Goal: Information Seeking & Learning: Check status

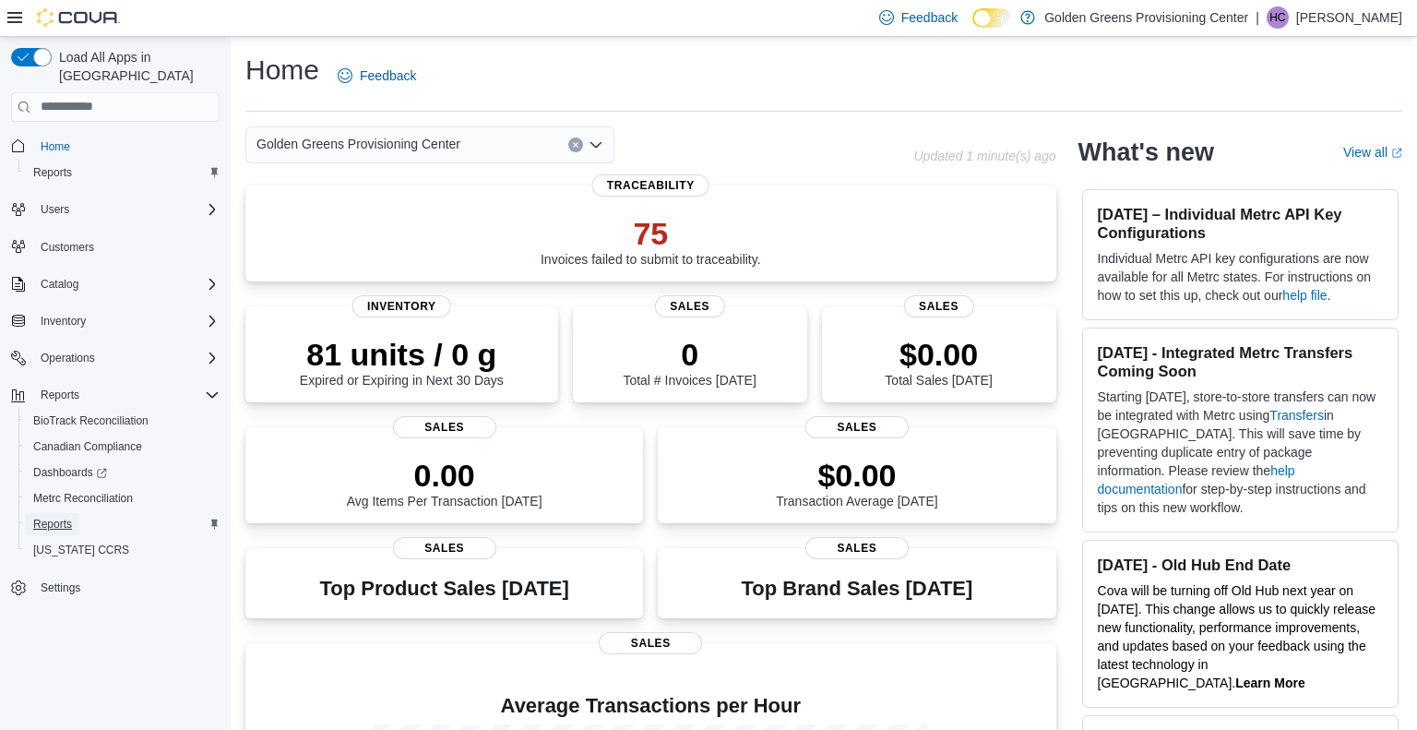
click at [57, 517] on span "Reports" at bounding box center [52, 524] width 39 height 15
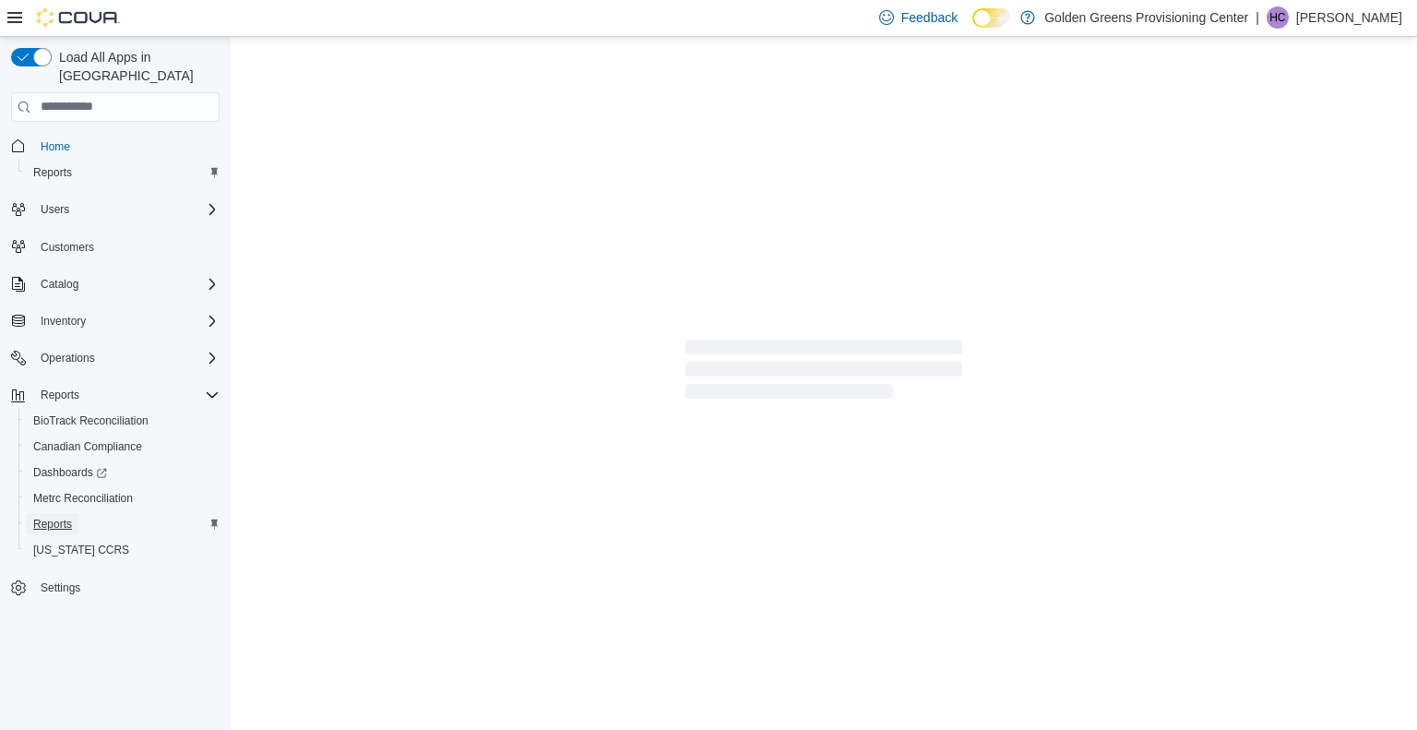
click at [54, 517] on span "Reports" at bounding box center [52, 524] width 39 height 15
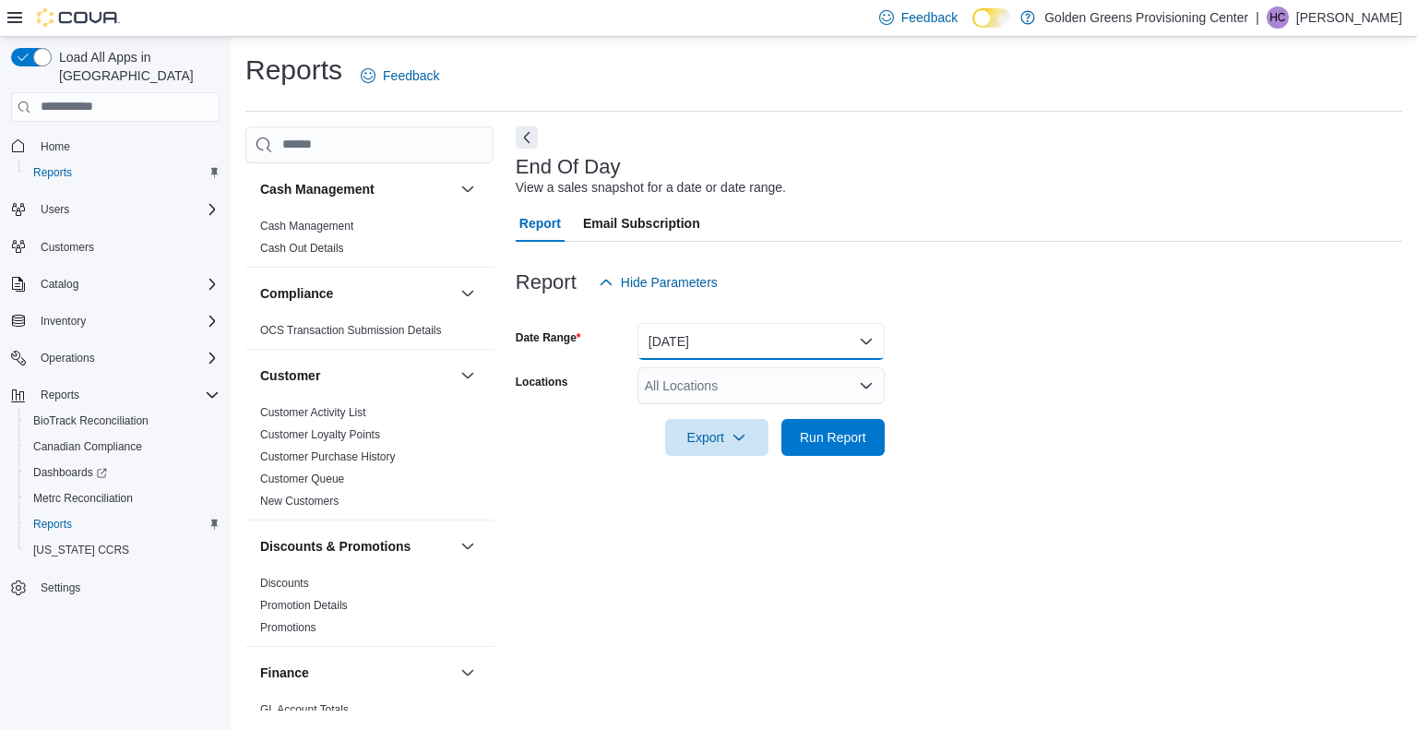
click at [867, 334] on button "[DATE]" at bounding box center [761, 341] width 247 height 37
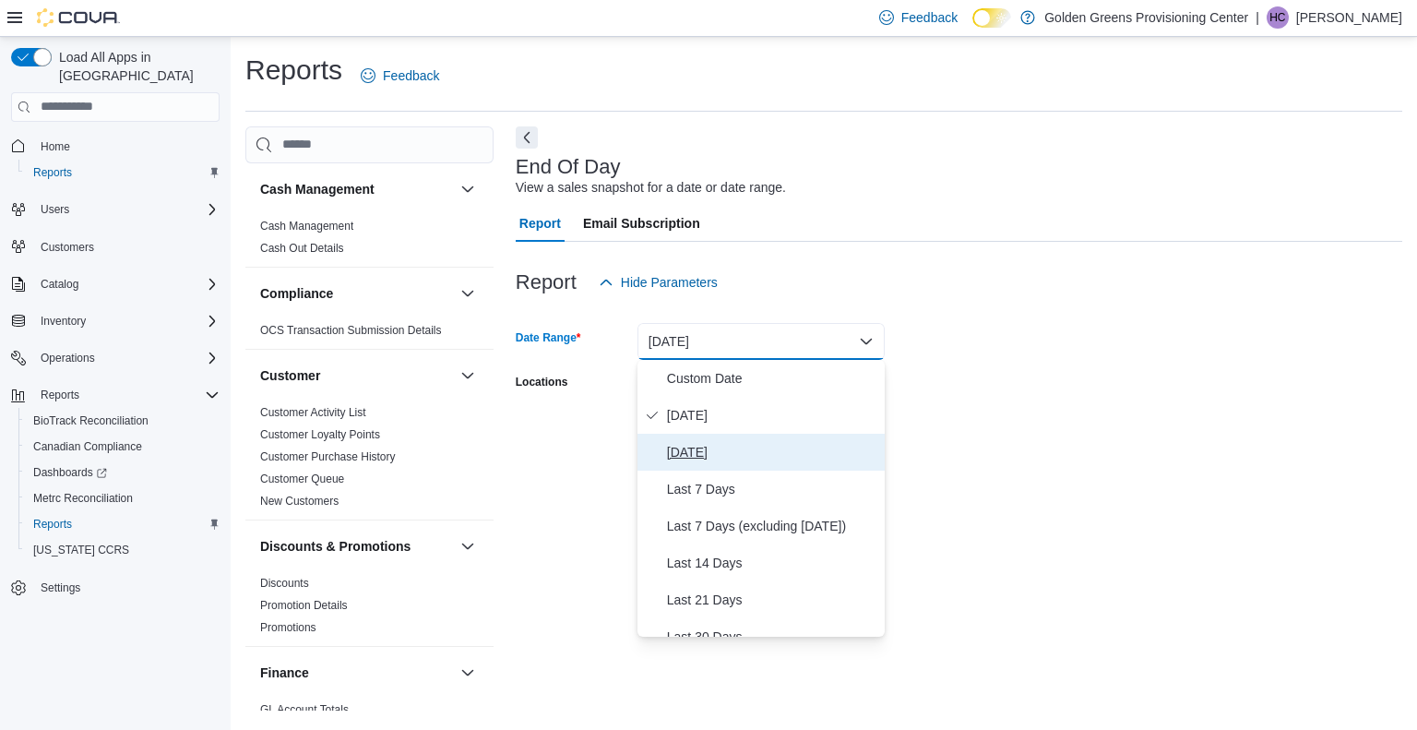
click at [704, 452] on span "[DATE]" at bounding box center [772, 452] width 210 height 22
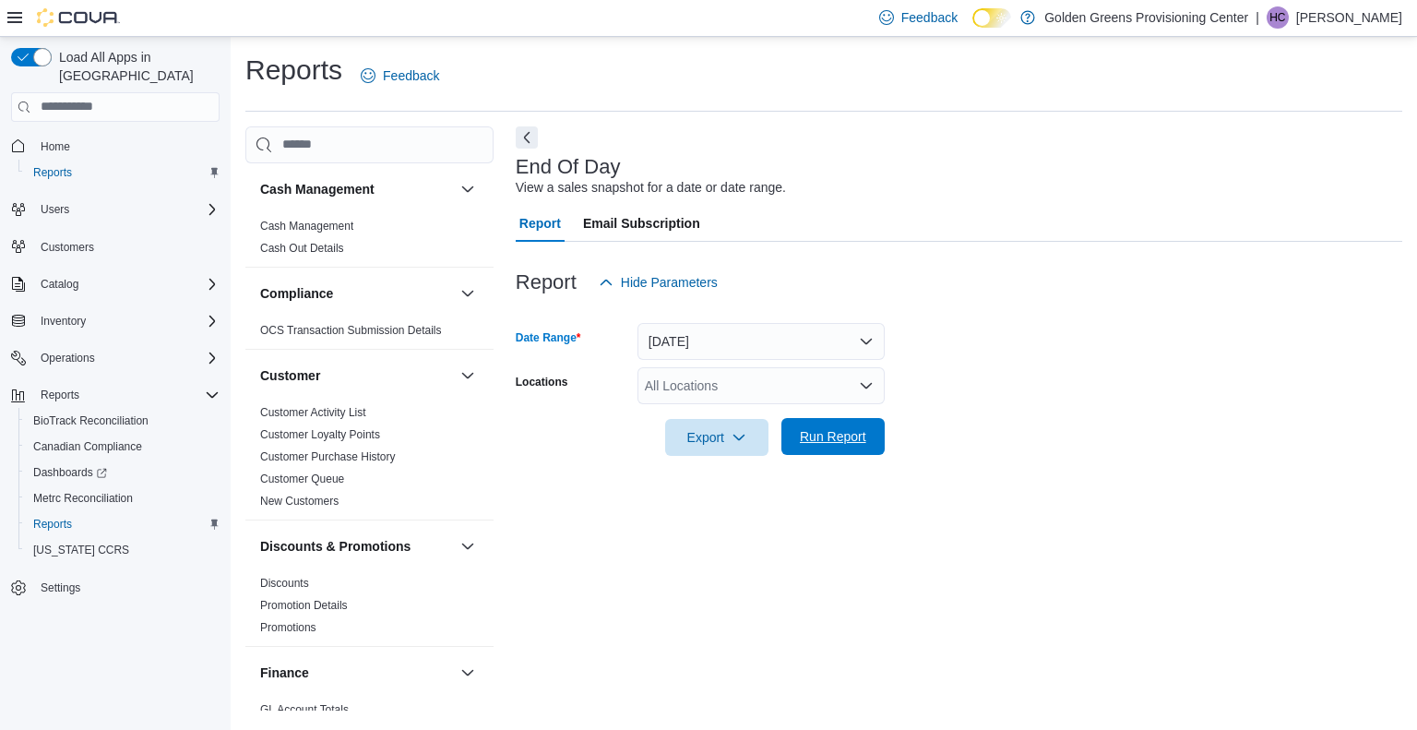
click at [847, 434] on span "Run Report" at bounding box center [833, 436] width 66 height 18
